Goal: Use online tool/utility: Utilize a website feature to perform a specific function

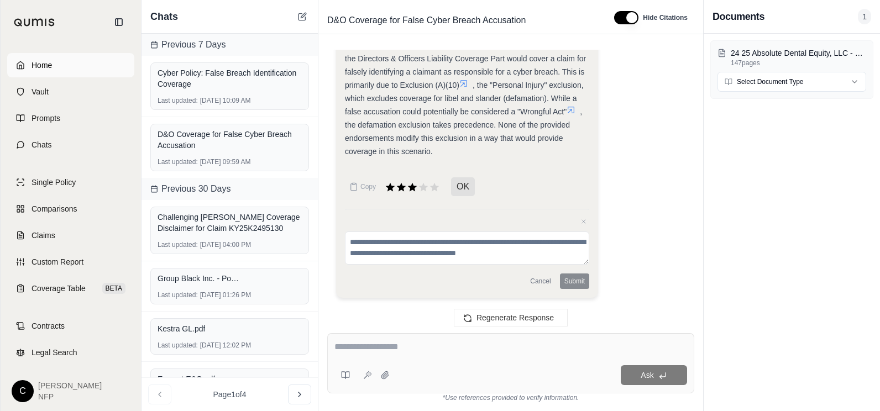
click at [52, 63] on span "Home" at bounding box center [42, 65] width 20 height 11
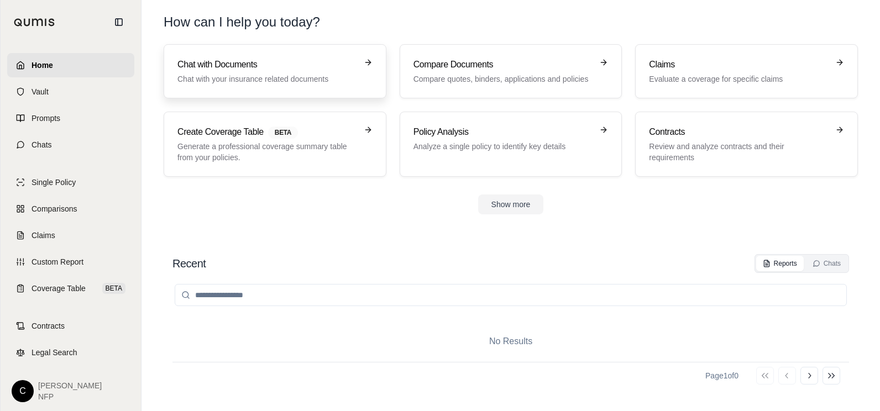
click at [233, 75] on p "Chat with your insurance related documents" at bounding box center [267, 79] width 180 height 11
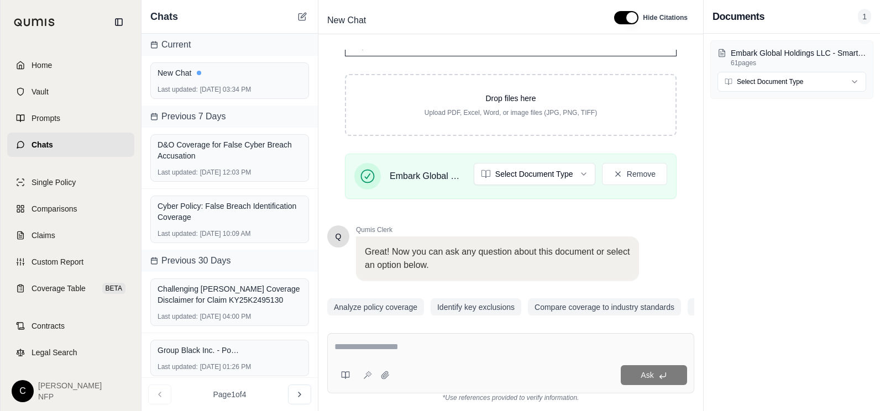
scroll to position [207, 0]
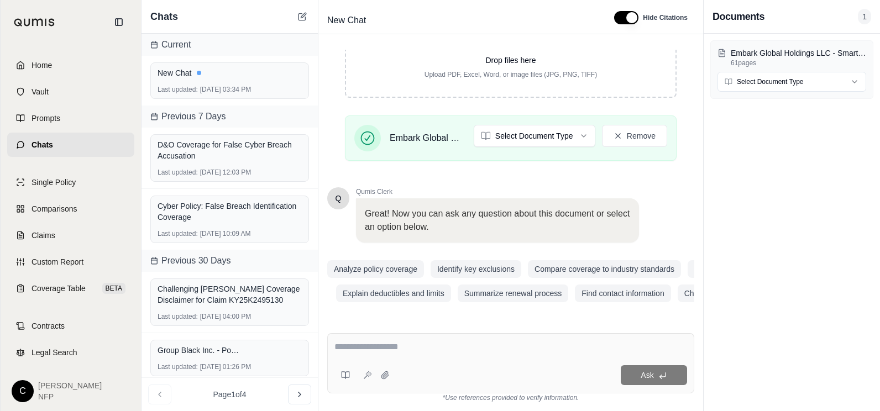
drag, startPoint x: 349, startPoint y: 344, endPoint x: 354, endPoint y: 343, distance: 5.6
click at [349, 344] on textarea at bounding box center [511, 347] width 353 height 13
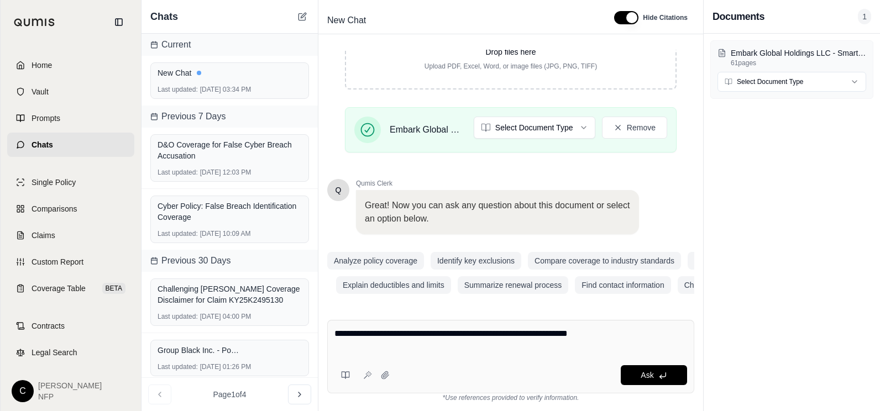
type textarea "**********"
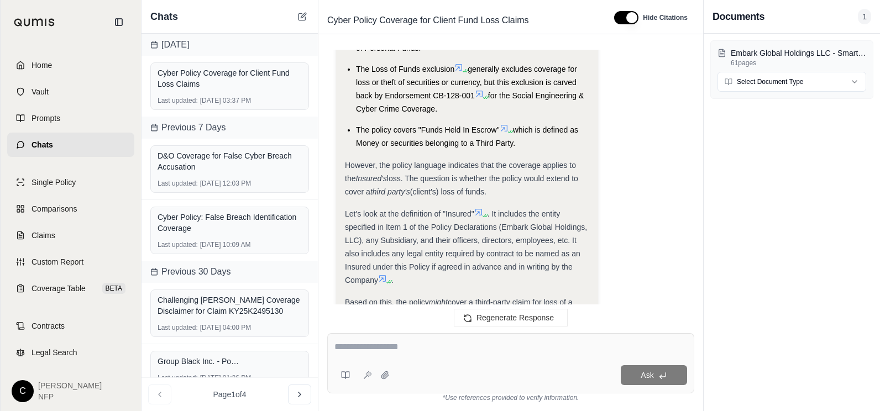
scroll to position [2767, 0]
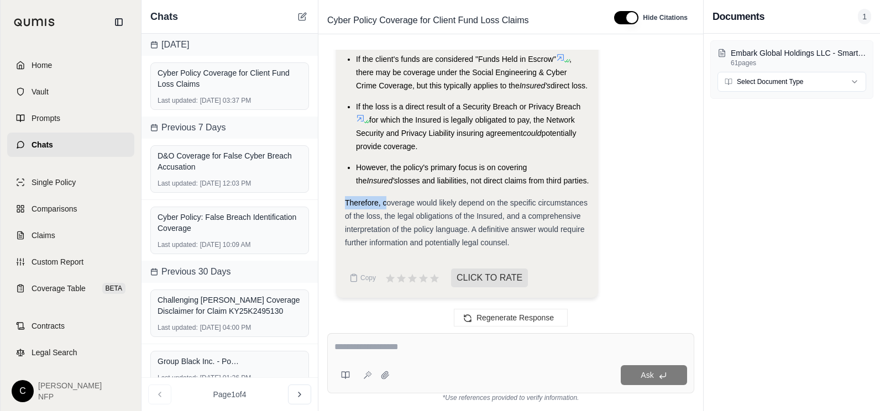
drag, startPoint x: 345, startPoint y: 192, endPoint x: 389, endPoint y: 191, distance: 43.7
drag, startPoint x: 389, startPoint y: 191, endPoint x: 357, endPoint y: 130, distance: 69.3
click at [357, 130] on span "for which the Insured is legally obligated to pay, the Network Security and Pri…" at bounding box center [465, 127] width 219 height 22
